Goal: Information Seeking & Learning: Learn about a topic

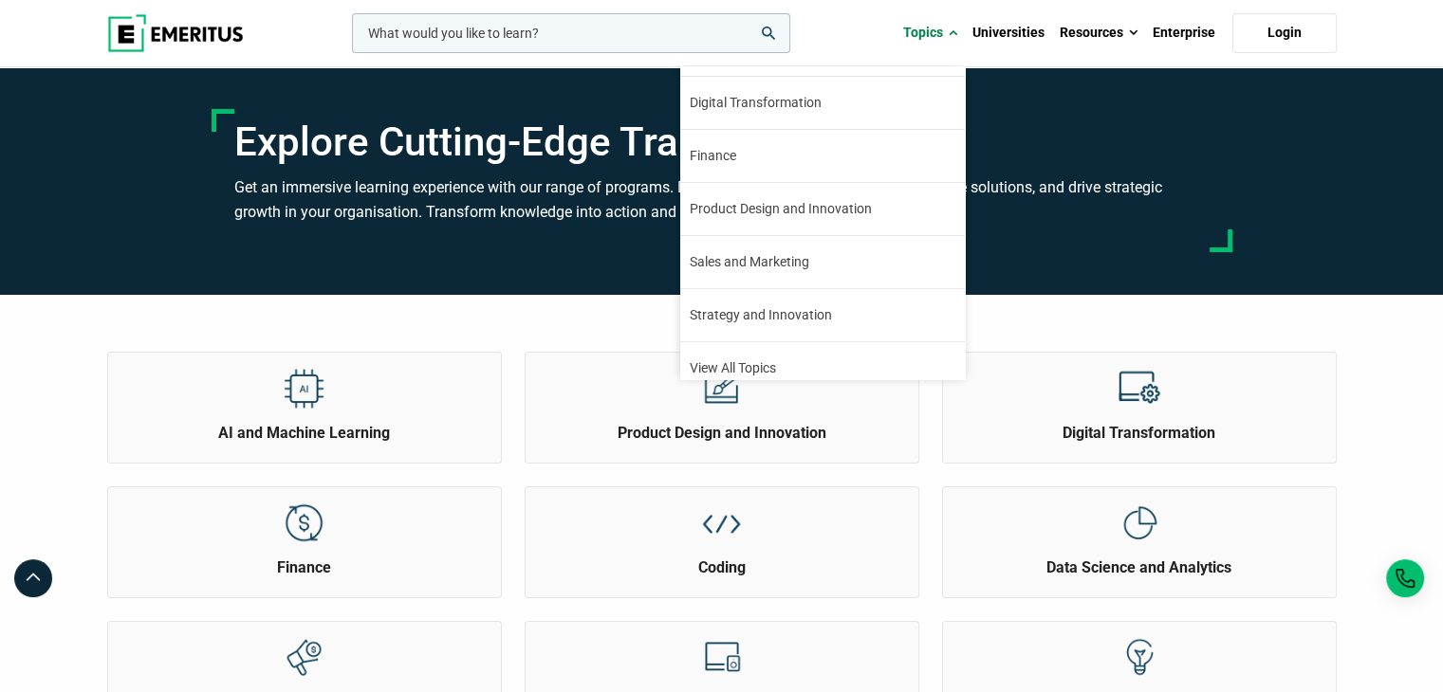
scroll to position [215, 0]
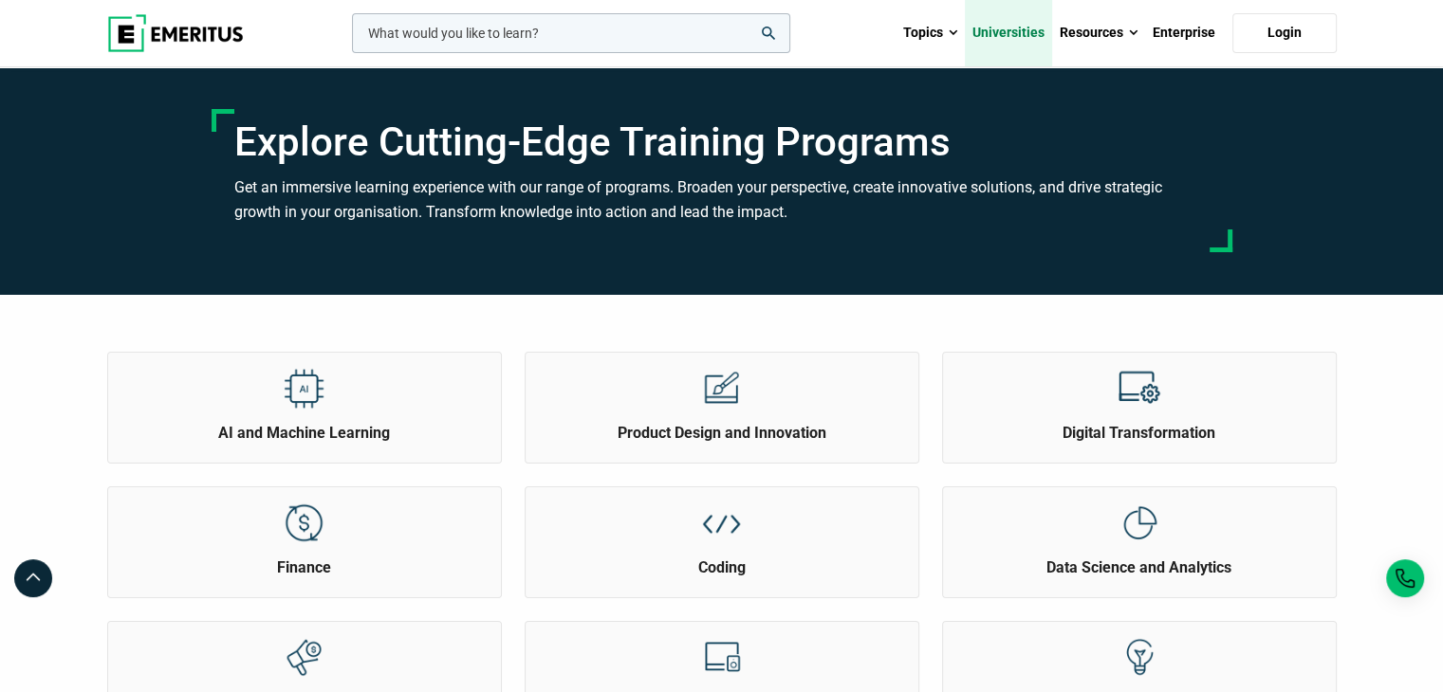
click at [1012, 25] on link "Universities" at bounding box center [1008, 33] width 87 height 66
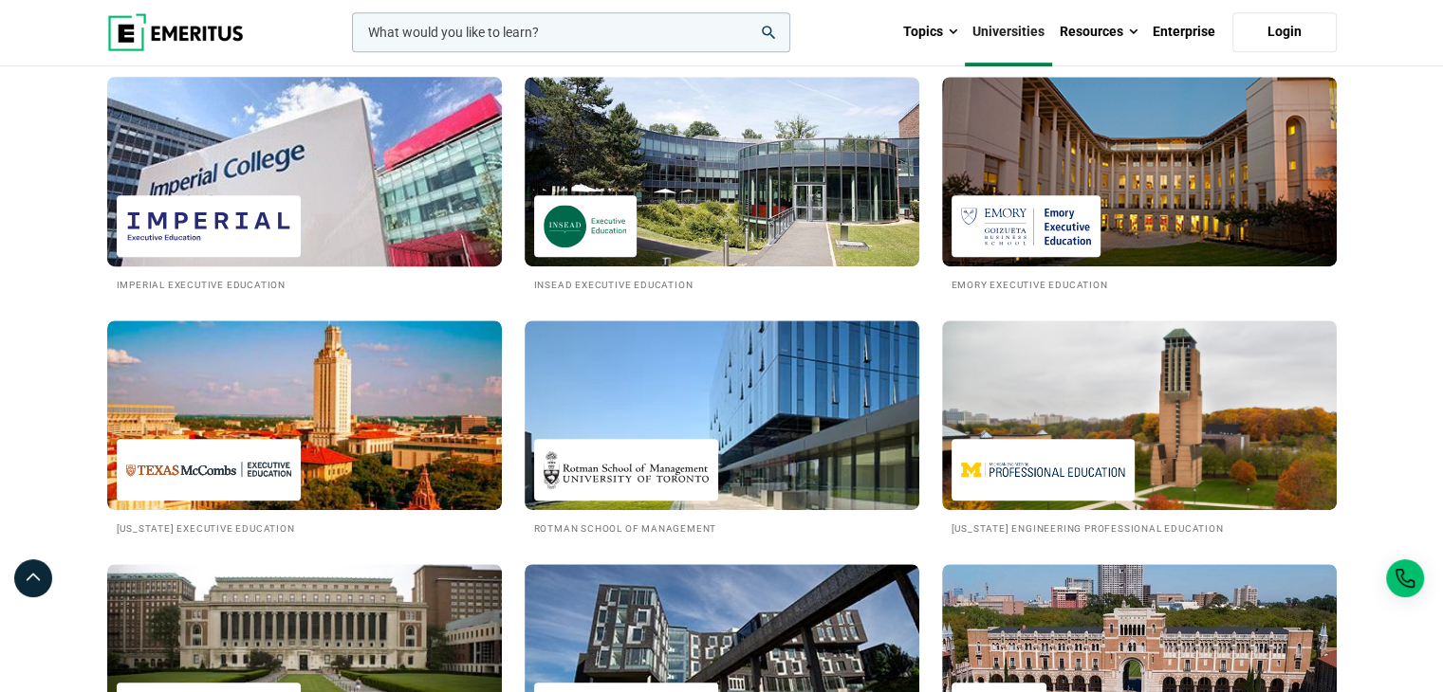
scroll to position [1043, 0]
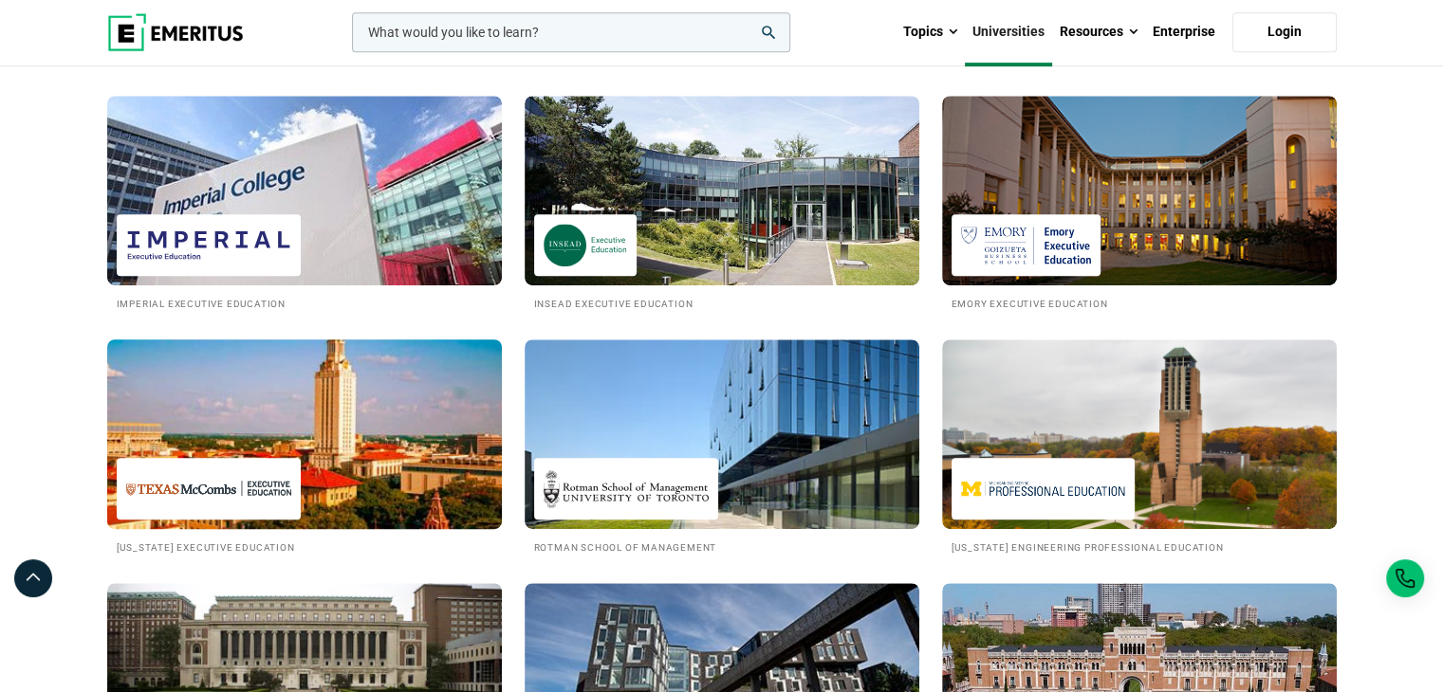
click at [220, 413] on img at bounding box center [304, 434] width 434 height 209
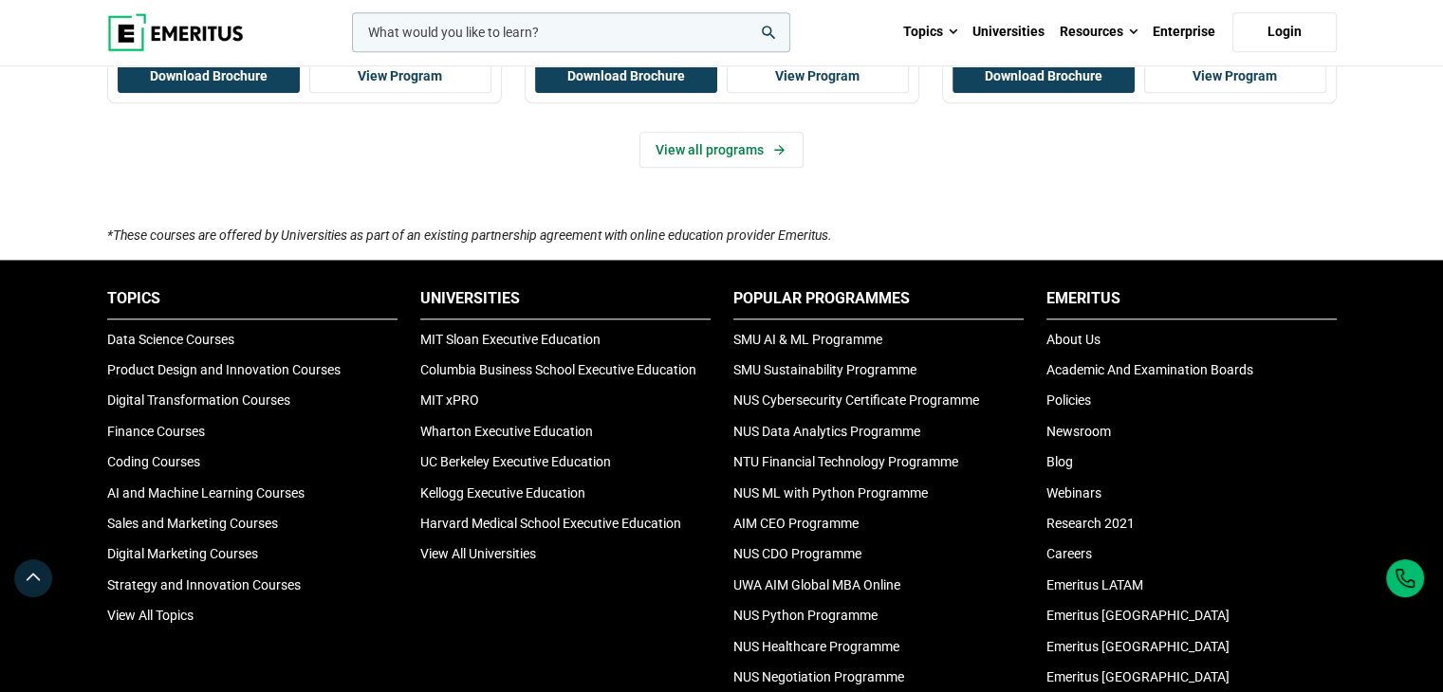
scroll to position [1613, 0]
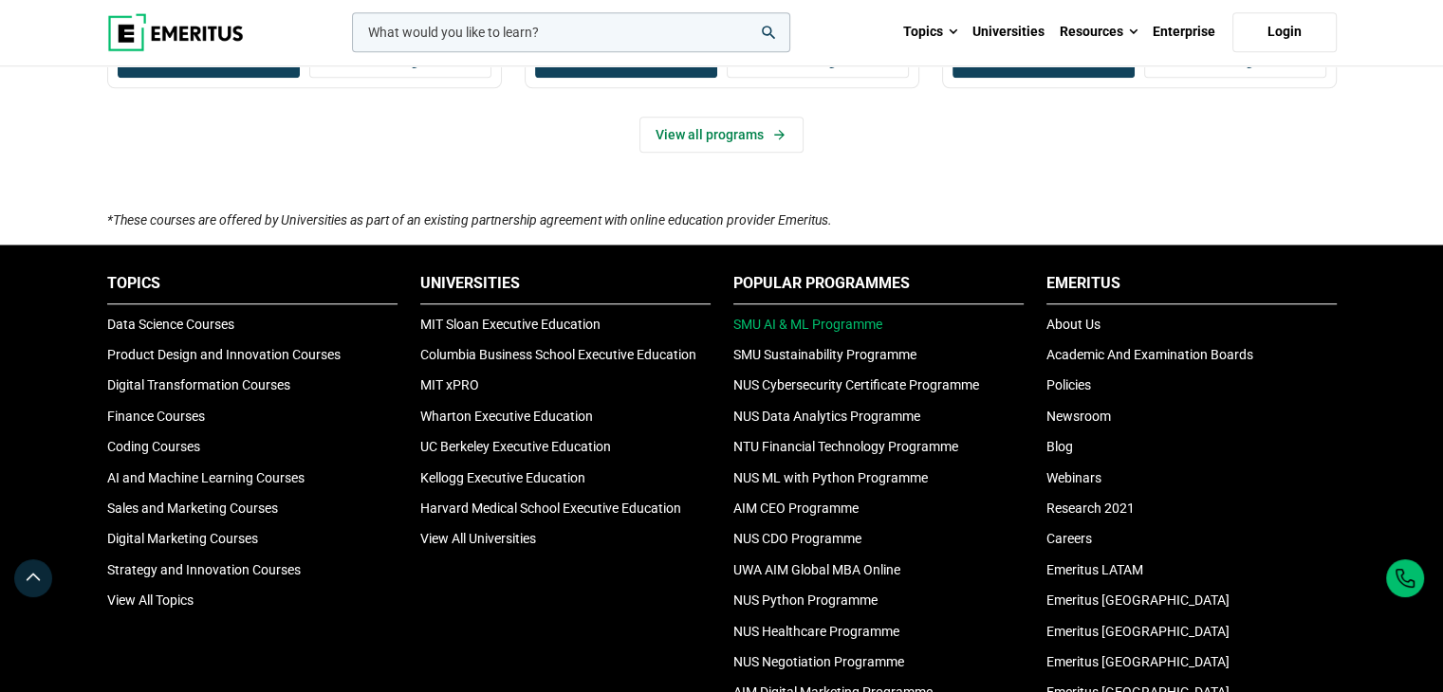
click at [826, 327] on link "SMU AI & ML Programme" at bounding box center [807, 324] width 149 height 15
